Goal: Task Accomplishment & Management: Use online tool/utility

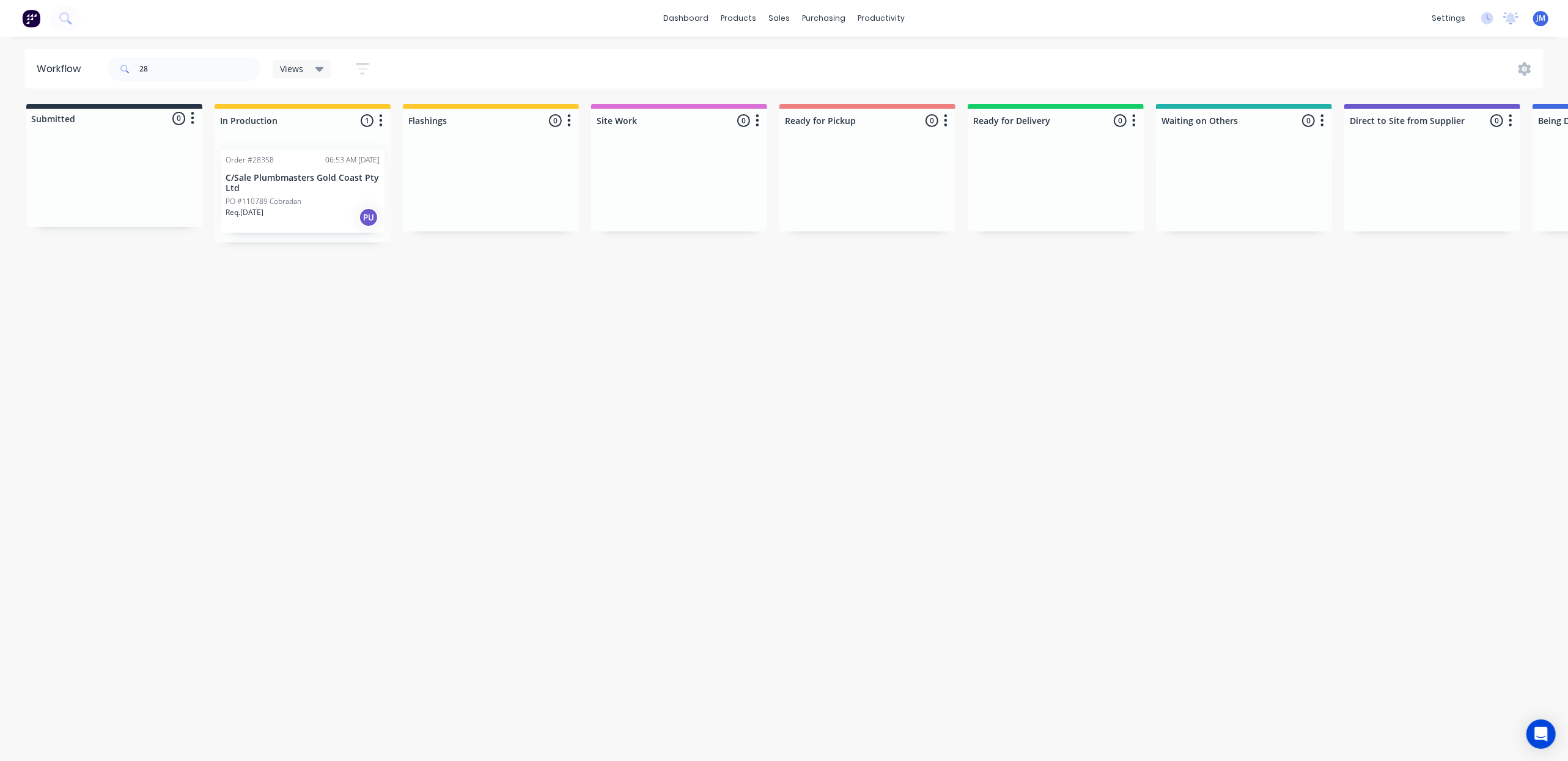
type input "2"
drag, startPoint x: 839, startPoint y: 159, endPoint x: 854, endPoint y: 162, distance: 15.3
click at [872, 290] on div "Workflow 28379 Views Save new view None (Default) edit Show/Hide statuses Show …" at bounding box center [784, 393] width 1568 height 688
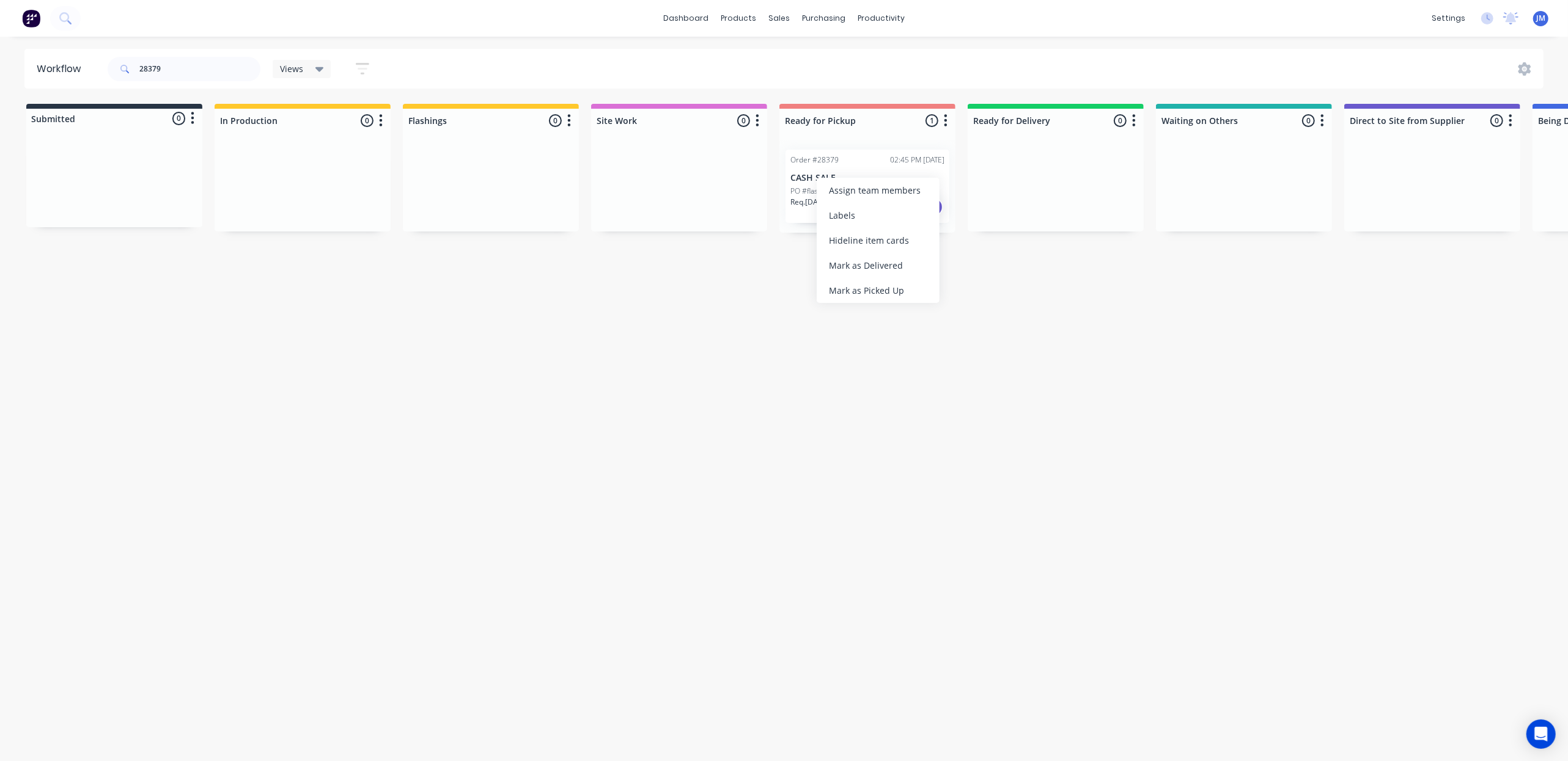
click at [887, 280] on div "Mark as Picked Up" at bounding box center [877, 290] width 122 height 25
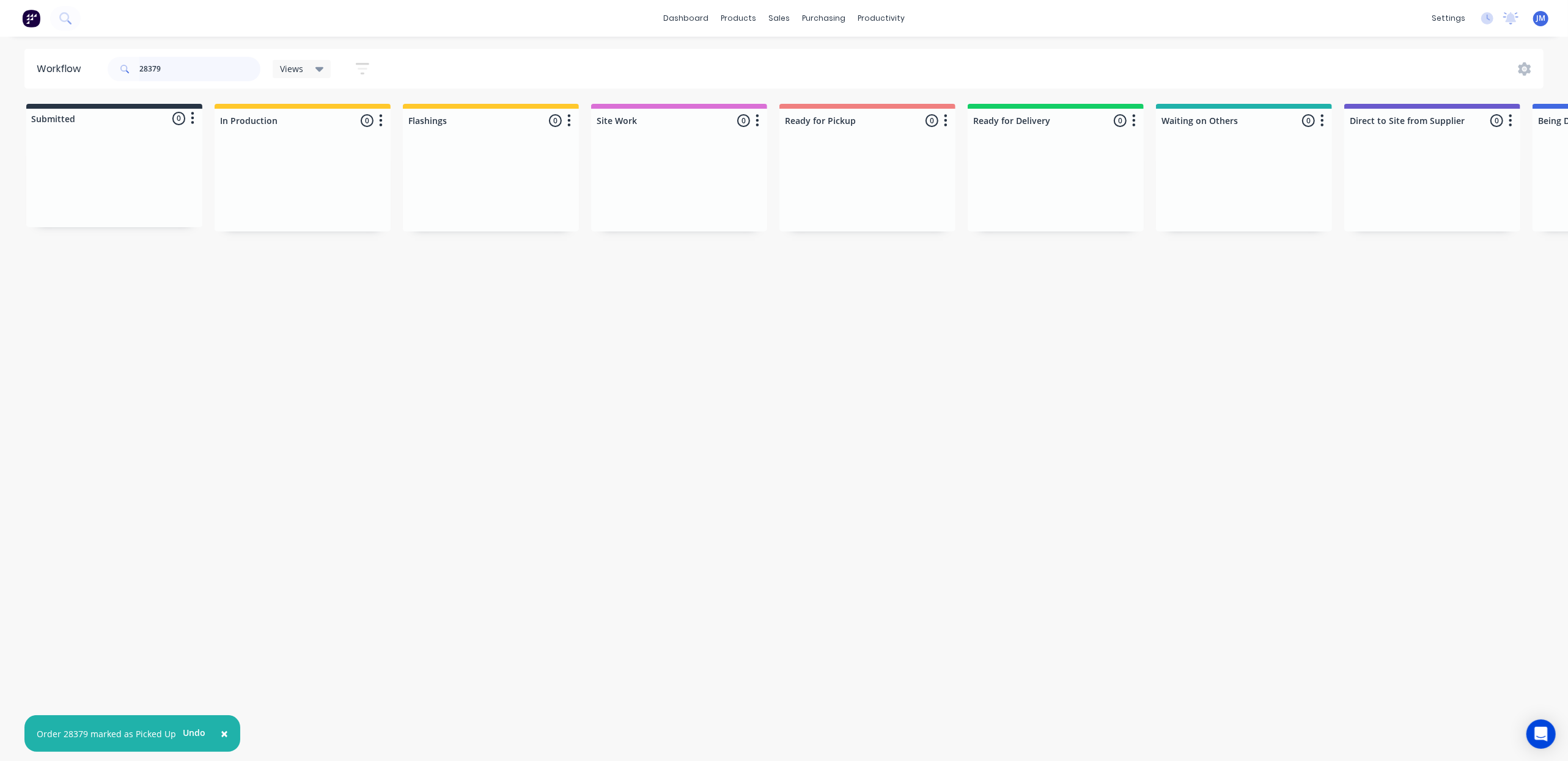
click at [168, 72] on input "28379" at bounding box center [199, 69] width 121 height 25
type input "2"
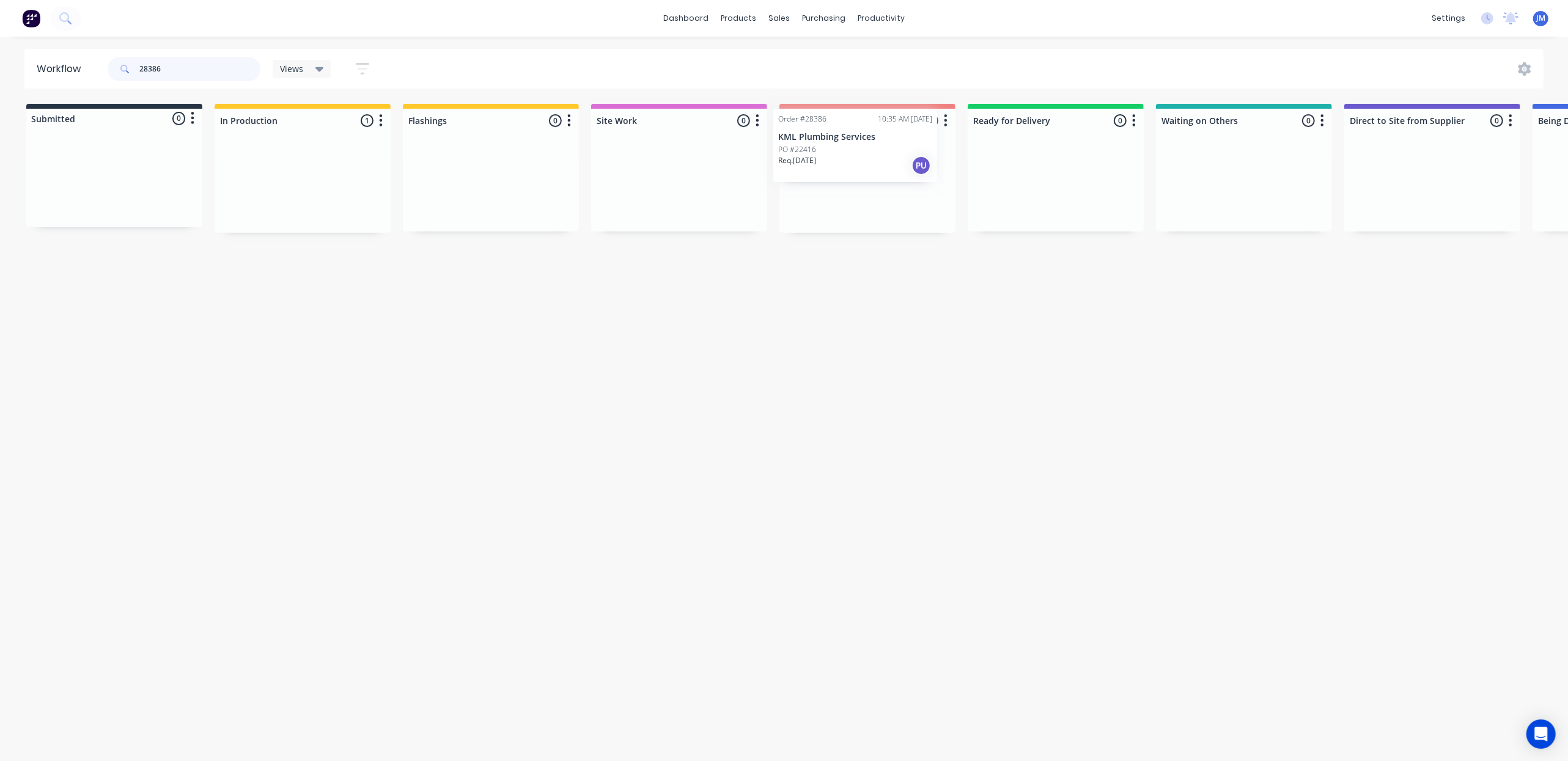
drag, startPoint x: 299, startPoint y: 205, endPoint x: 854, endPoint y: 160, distance: 556.8
click at [854, 163] on div "Submitted 0 Status colour #273444 hex #273444 Save Cancel Summaries Total order…" at bounding box center [1098, 168] width 2216 height 129
type input "2"
drag, startPoint x: 461, startPoint y: 167, endPoint x: 832, endPoint y: 162, distance: 371.0
click at [832, 162] on div "Submitted 0 Status colour #273444 hex #273444 Save Cancel Summaries Total order…" at bounding box center [1098, 168] width 2216 height 129
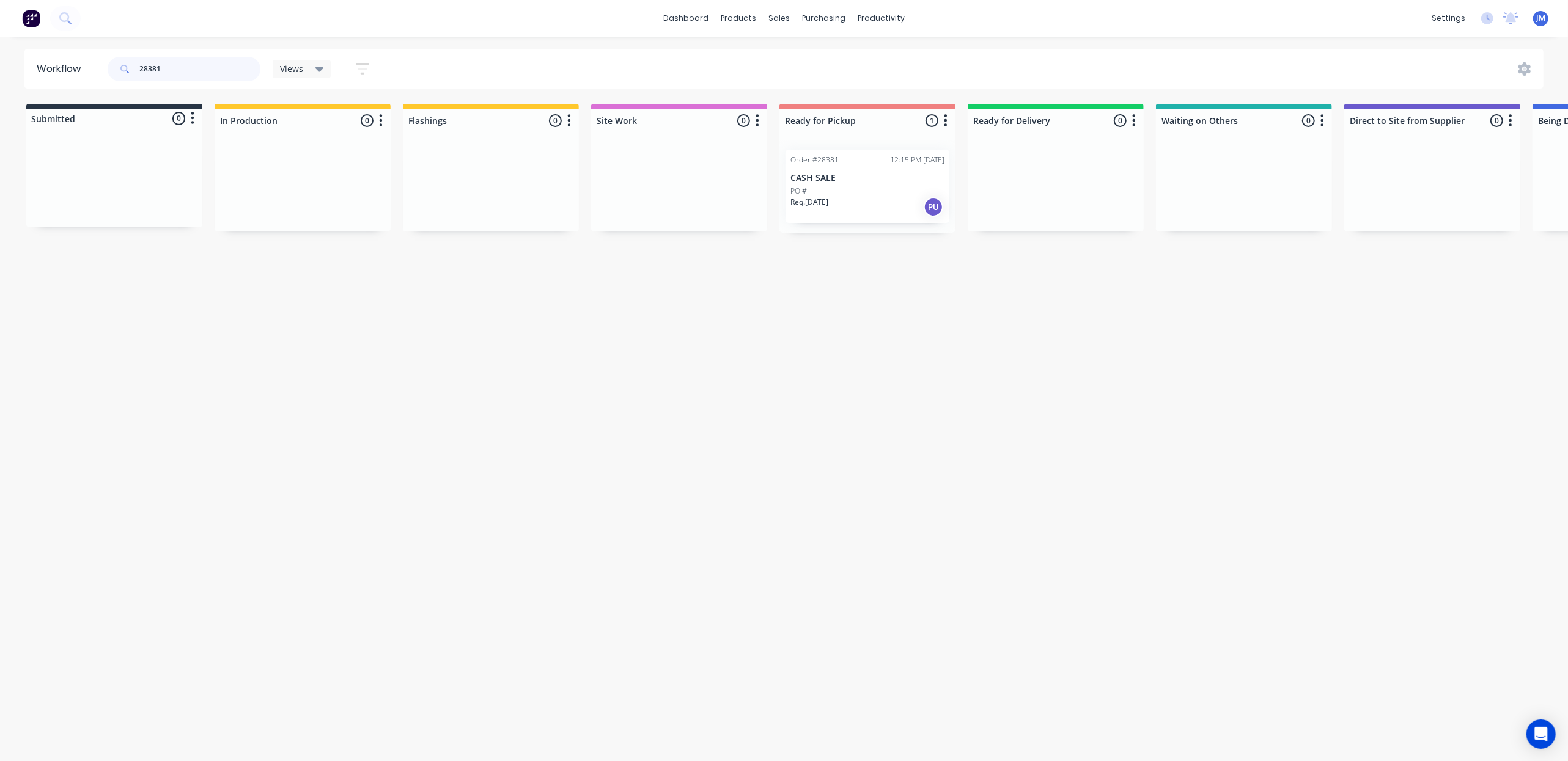
click at [182, 61] on input "28381" at bounding box center [199, 69] width 121 height 25
type input "2"
click at [474, 186] on div "PO #[PERSON_NAME]" at bounding box center [491, 191] width 154 height 11
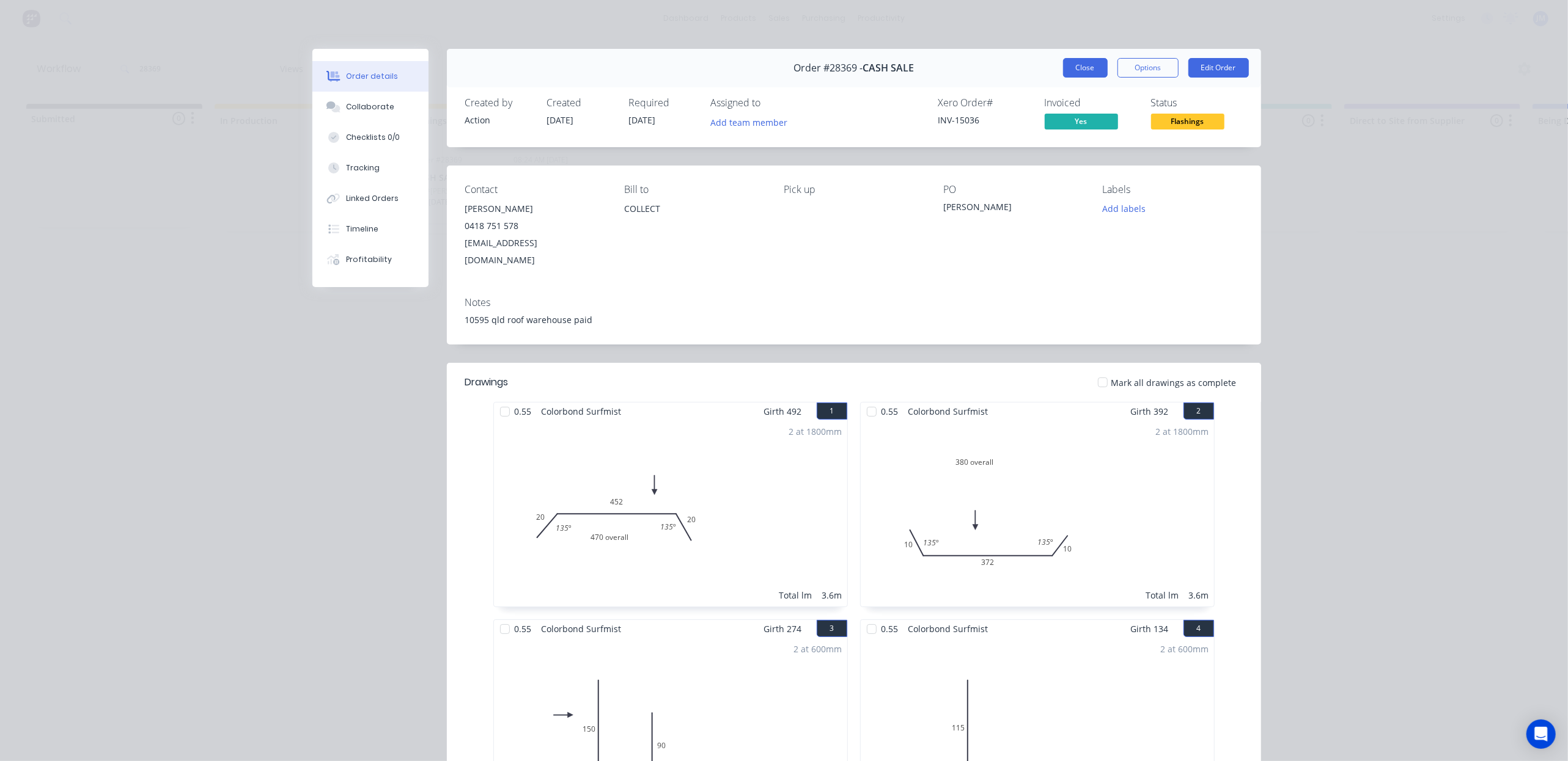
click at [1085, 59] on button "Close" at bounding box center [1086, 67] width 44 height 19
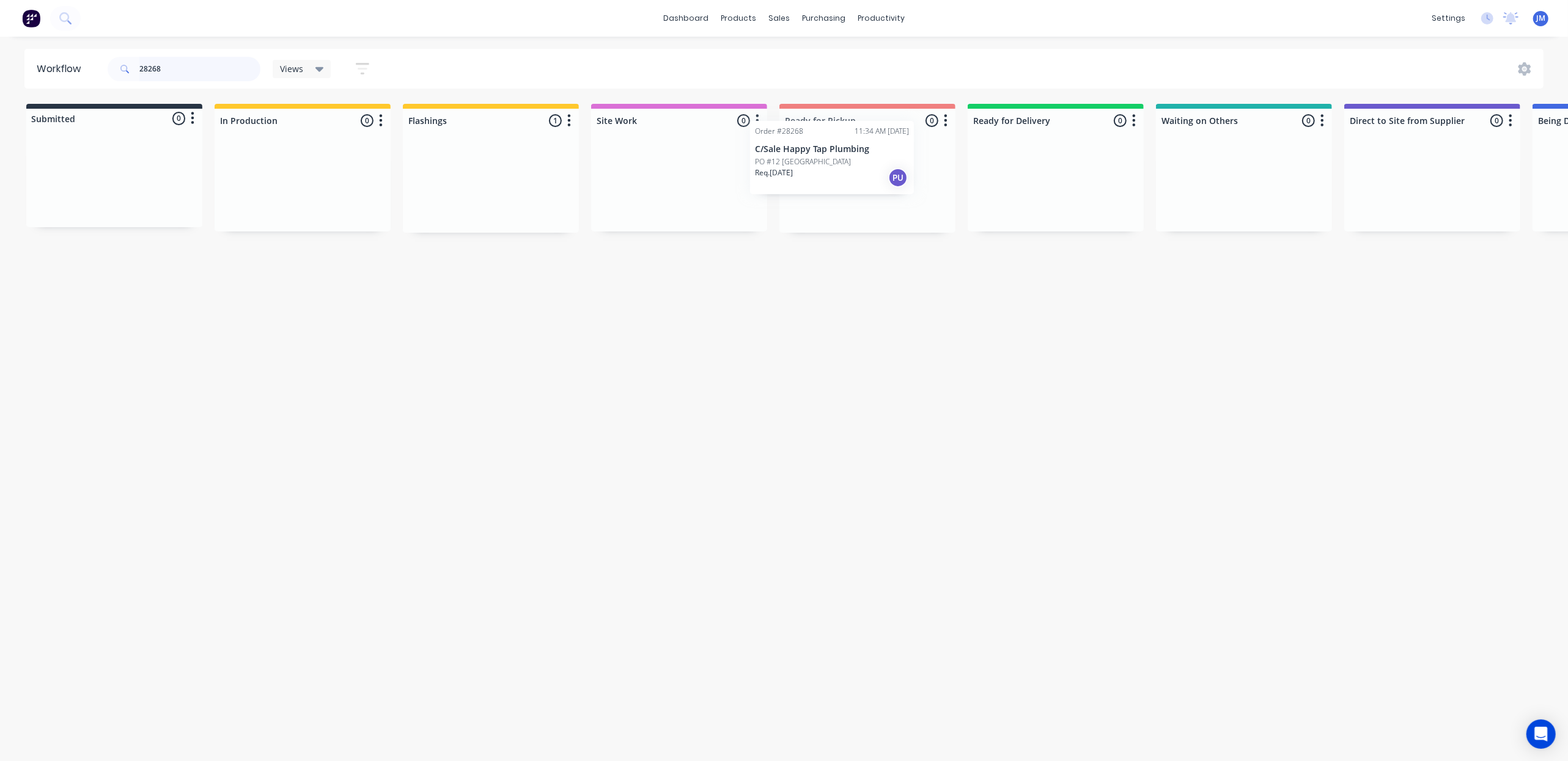
drag, startPoint x: 467, startPoint y: 193, endPoint x: 827, endPoint y: 164, distance: 361.2
click at [819, 164] on div "Submitted 0 Status colour #273444 hex #273444 Save Cancel Summaries Total order…" at bounding box center [1098, 168] width 2216 height 129
click at [202, 74] on input "28268" at bounding box center [199, 69] width 121 height 25
click at [885, 281] on div "Mark as Picked Up" at bounding box center [896, 289] width 122 height 25
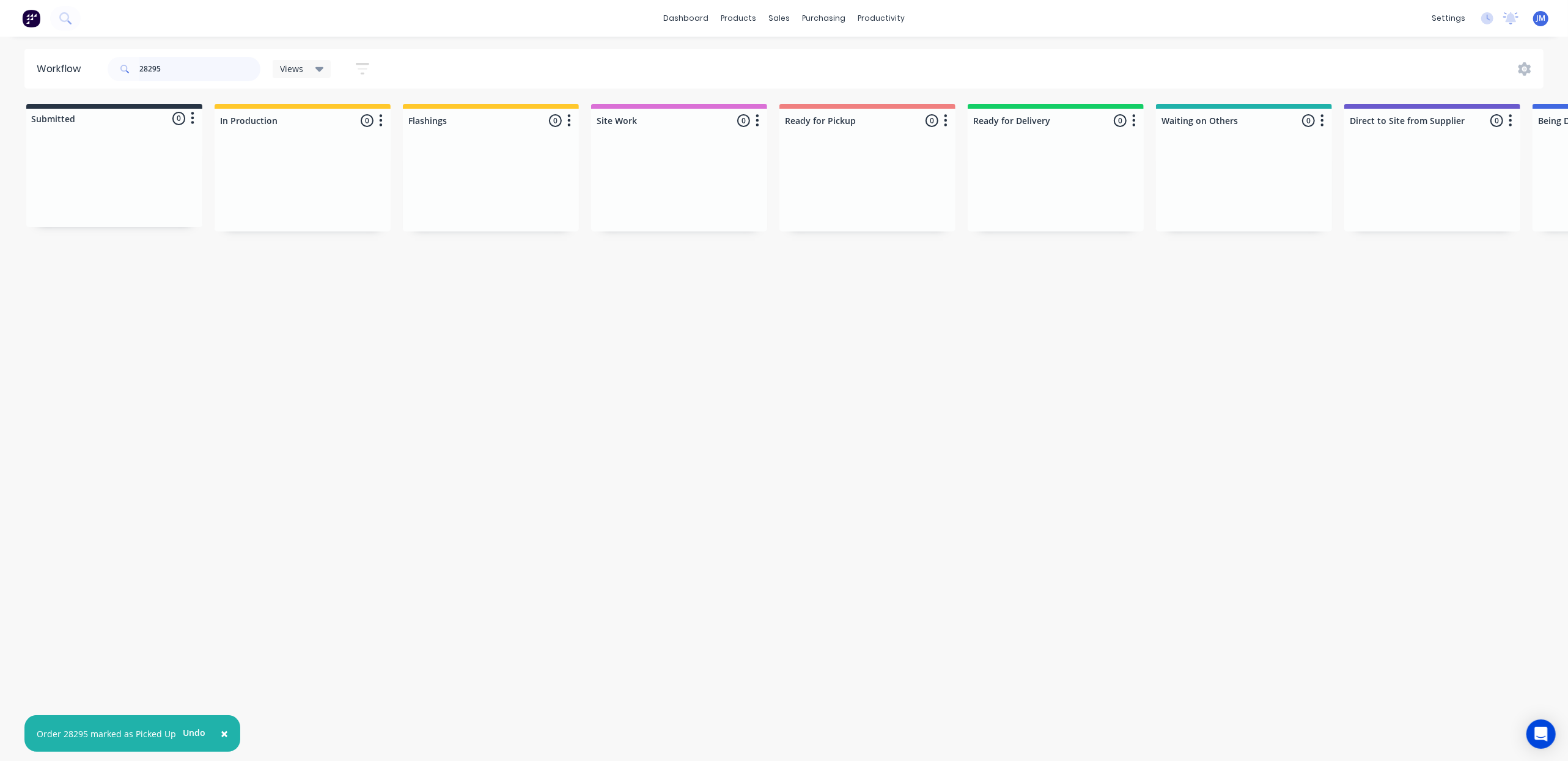
click at [191, 57] on input "28295" at bounding box center [199, 69] width 121 height 25
type input "2"
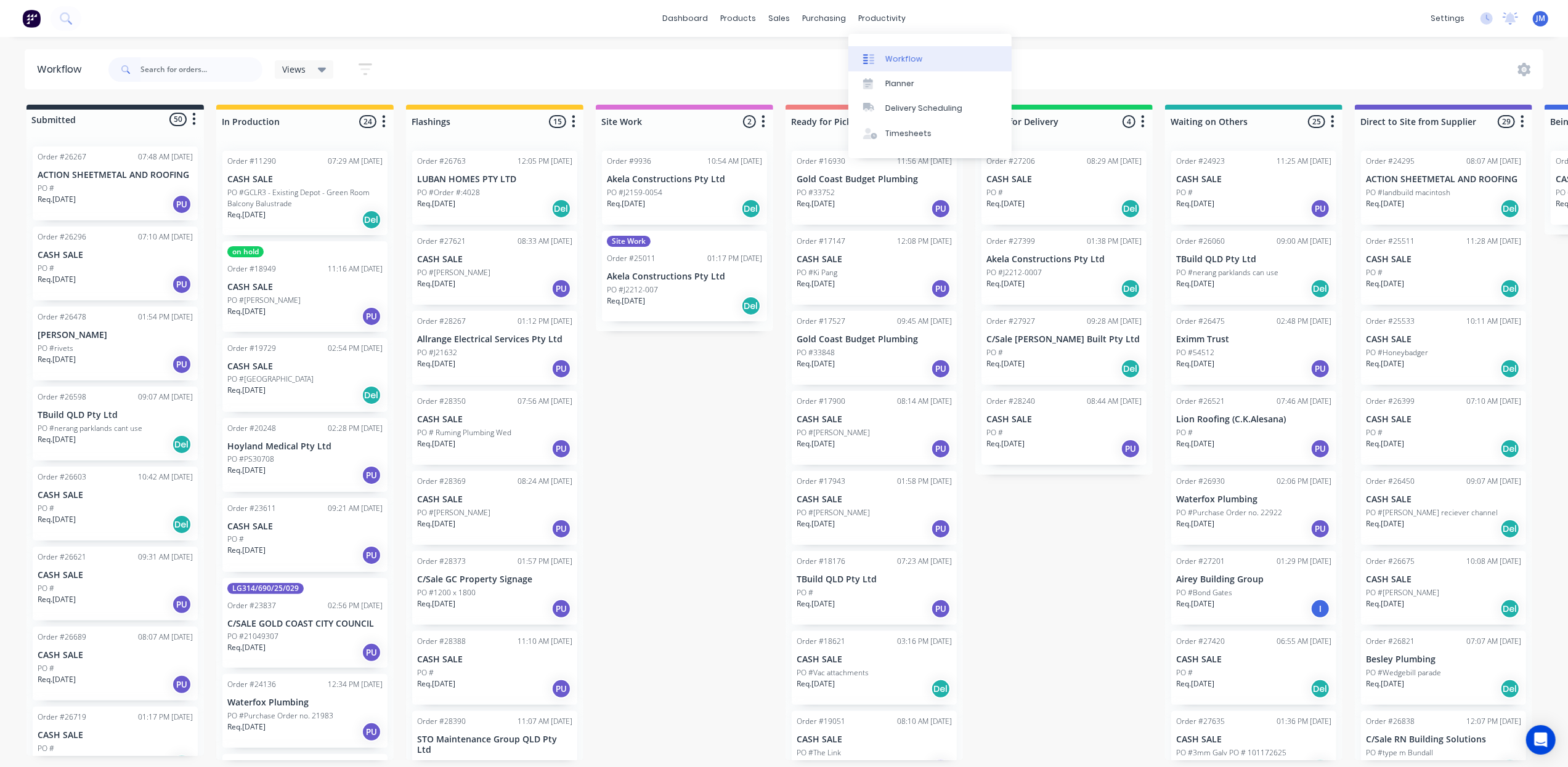
click at [898, 58] on div "Workflow" at bounding box center [904, 59] width 37 height 11
click at [205, 70] on input "text" at bounding box center [200, 70] width 122 height 25
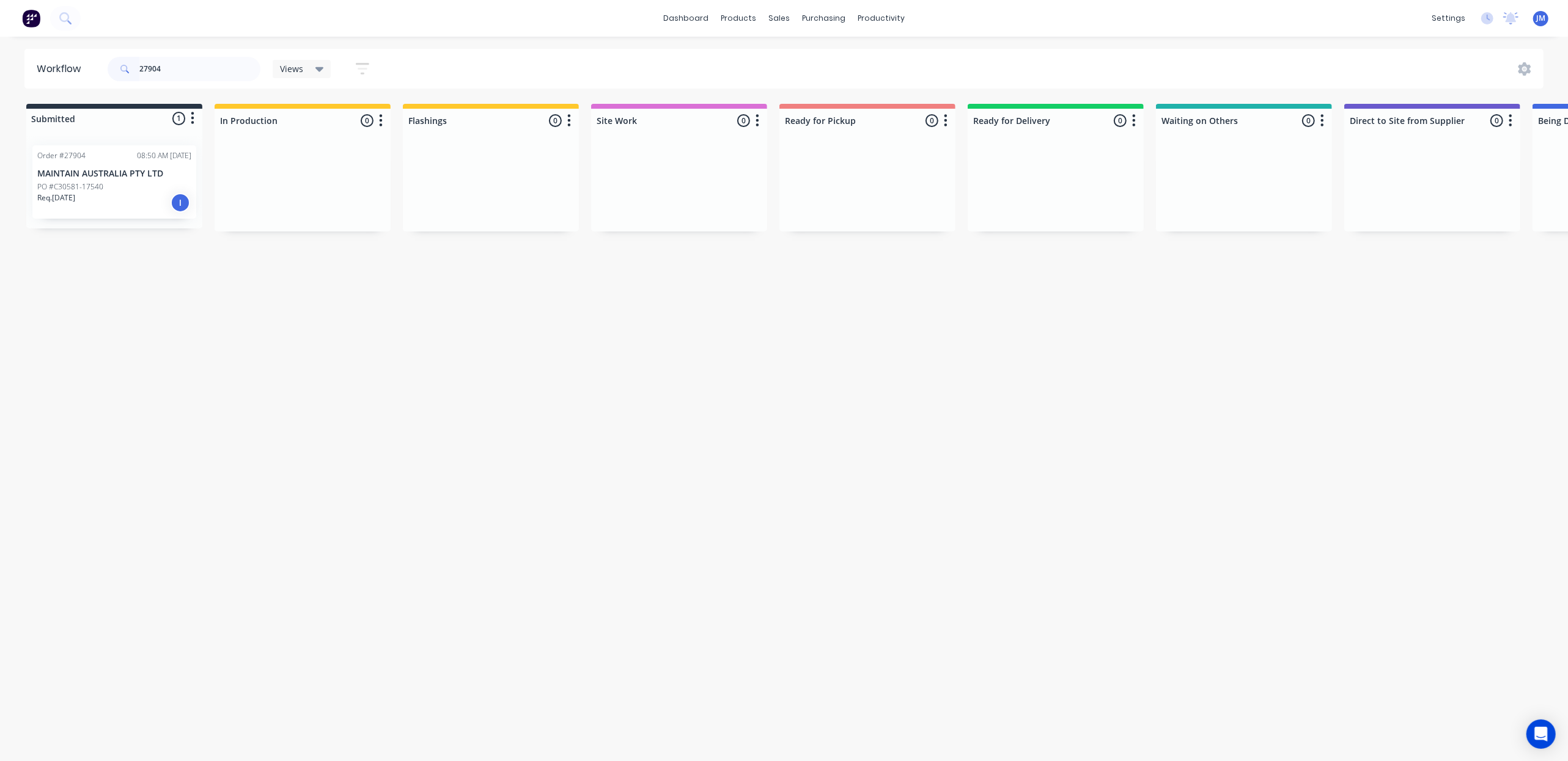
click at [143, 189] on div "PO #C30581-17540" at bounding box center [114, 187] width 154 height 11
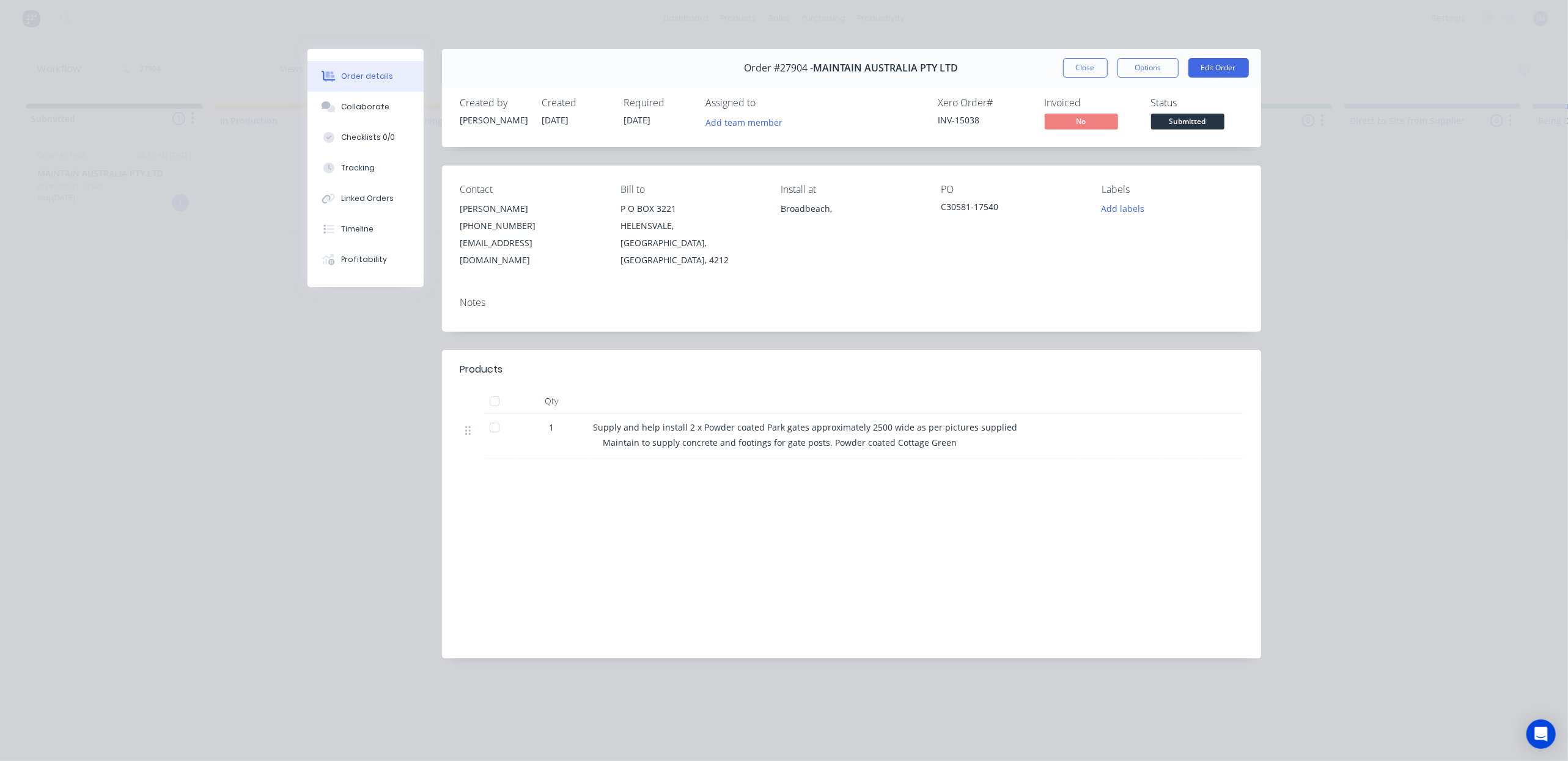
click at [1076, 72] on button "Close" at bounding box center [1086, 67] width 44 height 19
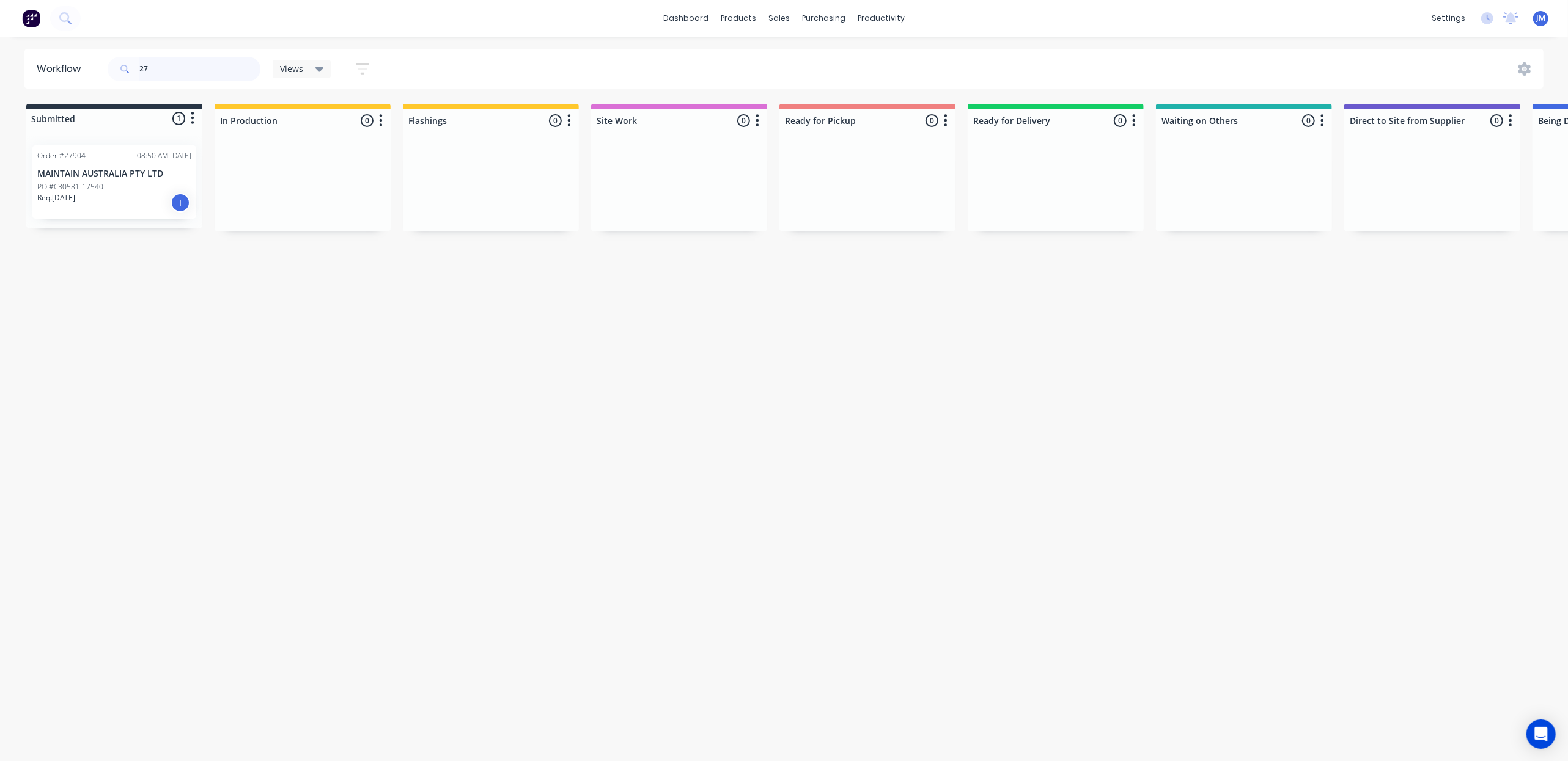
type input "2"
click at [893, 299] on div "Mark as Picked Up" at bounding box center [880, 306] width 122 height 25
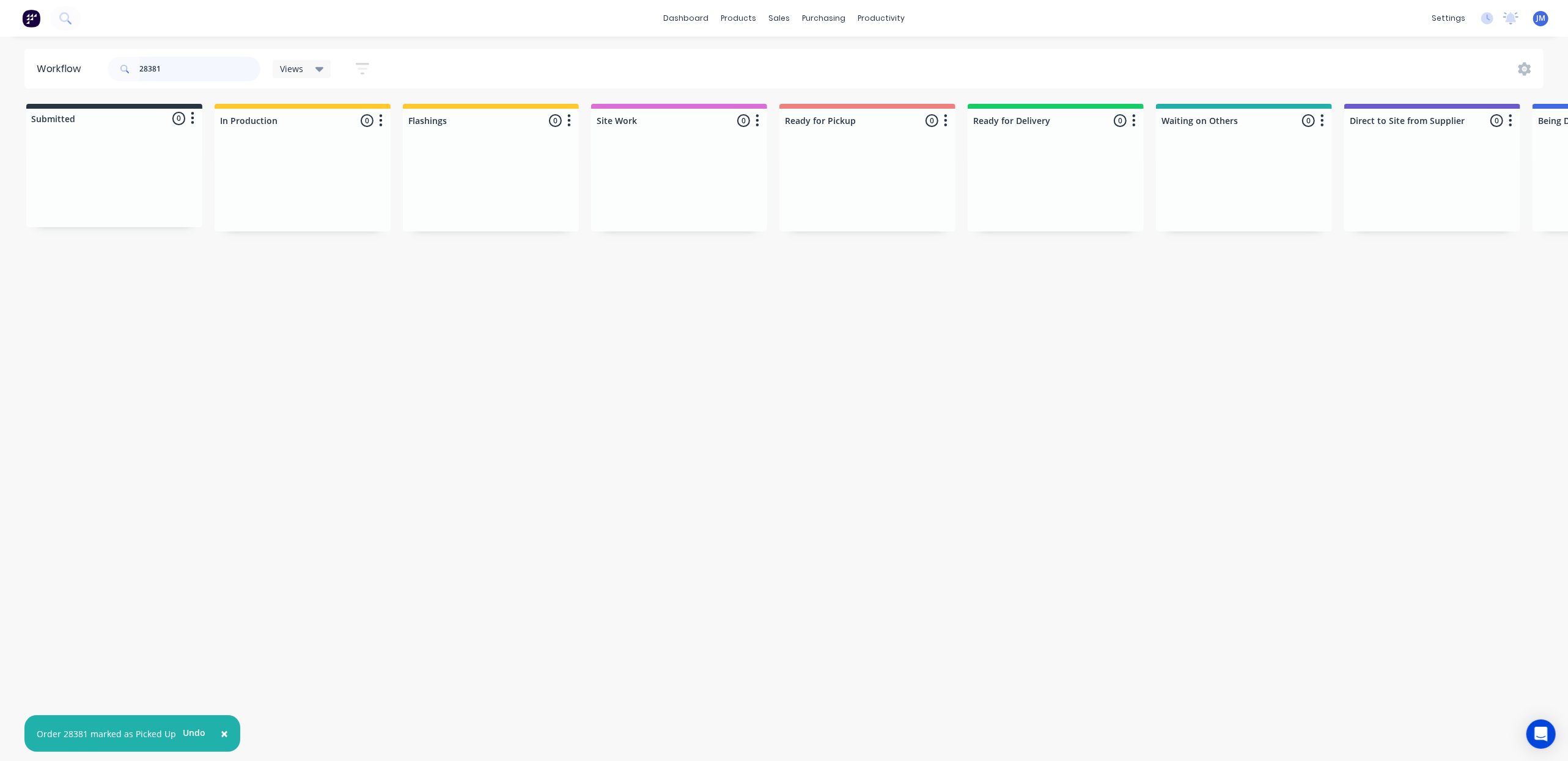
click at [189, 60] on input "28381" at bounding box center [199, 69] width 121 height 25
type input "2"
